Goal: Task Accomplishment & Management: Use online tool/utility

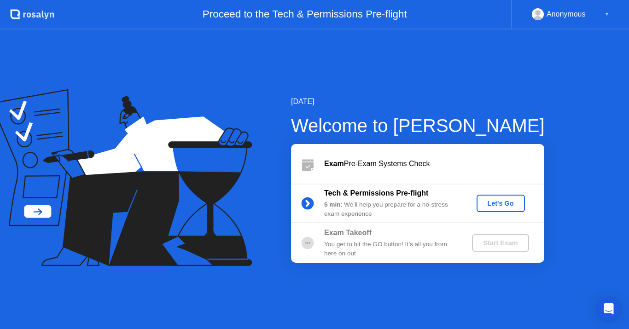
click at [493, 202] on div "Let's Go" at bounding box center [500, 203] width 41 height 7
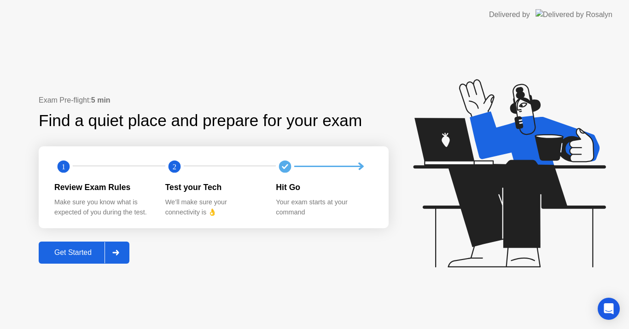
click at [81, 250] on div "Get Started" at bounding box center [72, 253] width 63 height 8
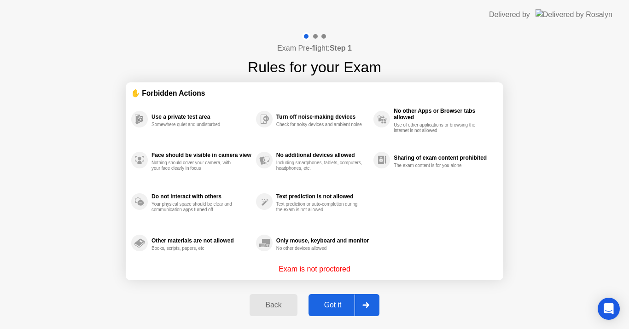
click at [327, 307] on div "Got it" at bounding box center [332, 305] width 43 height 8
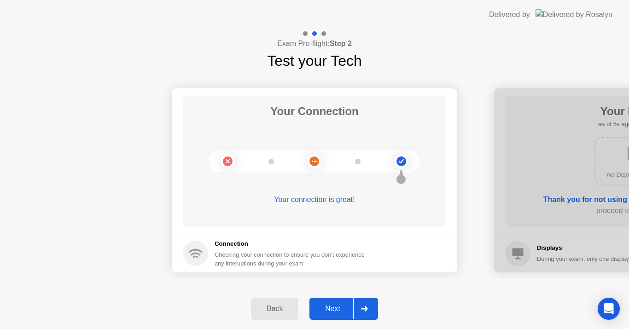
click at [327, 307] on div "Next" at bounding box center [332, 309] width 41 height 8
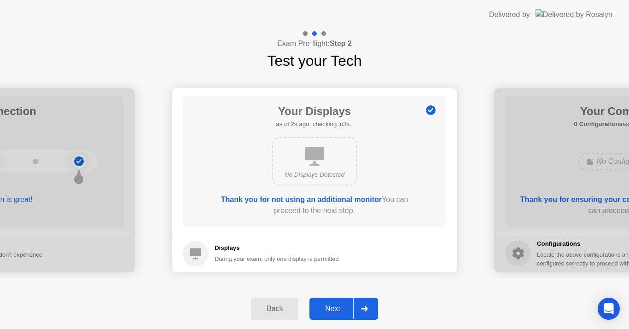
click at [327, 307] on div "Next" at bounding box center [332, 309] width 41 height 8
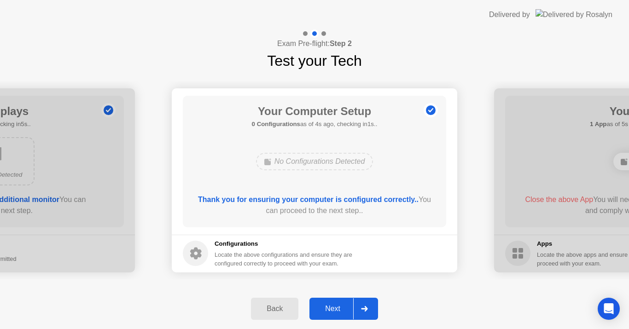
click at [327, 307] on div "Next" at bounding box center [332, 309] width 41 height 8
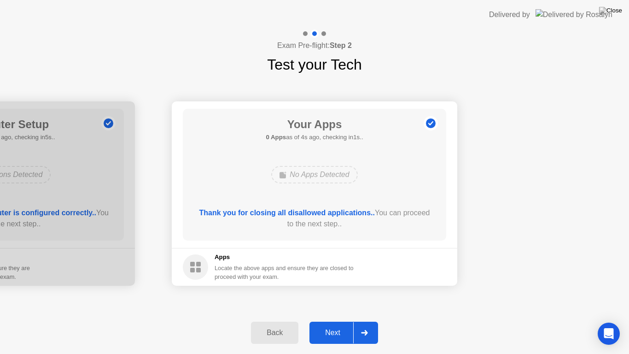
click at [337, 329] on div "Next" at bounding box center [332, 332] width 41 height 8
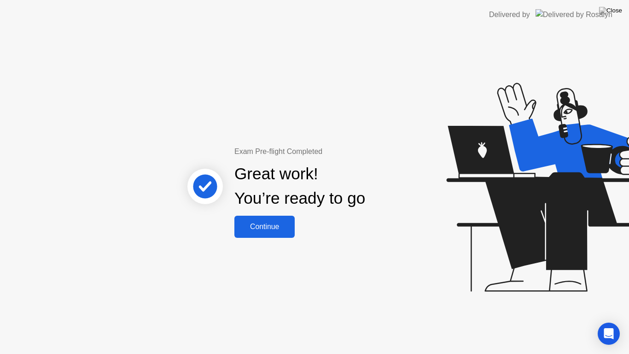
click at [263, 228] on div "Continue" at bounding box center [264, 226] width 55 height 8
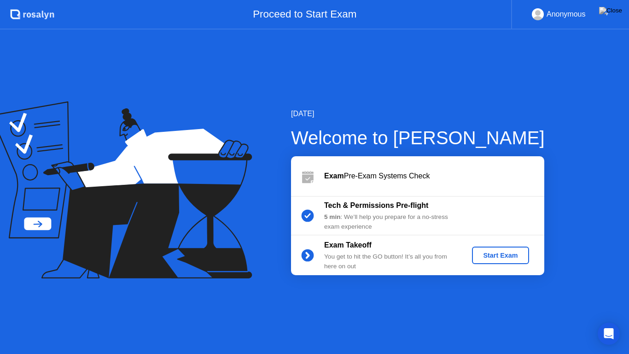
click at [494, 255] on div "Start Exam" at bounding box center [500, 254] width 49 height 7
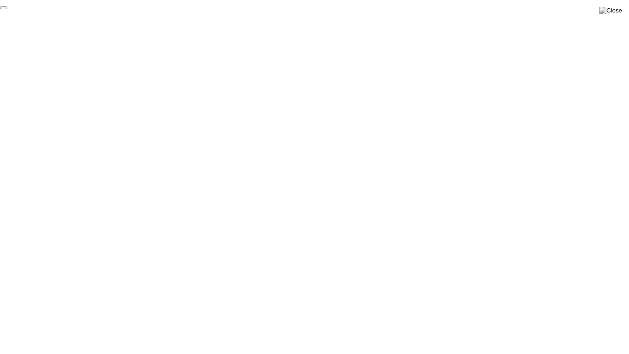
click div "End Proctoring Session"
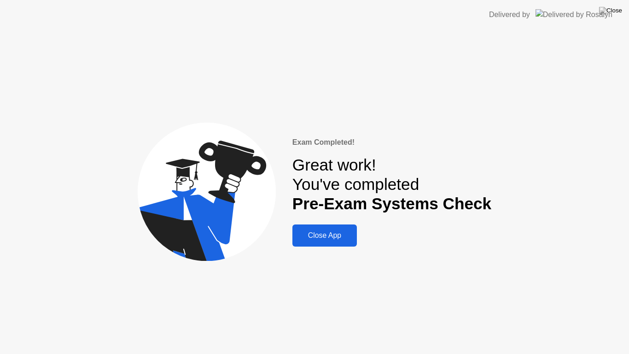
click at [330, 231] on div "Close App" at bounding box center [324, 235] width 59 height 8
